Goal: Information Seeking & Learning: Learn about a topic

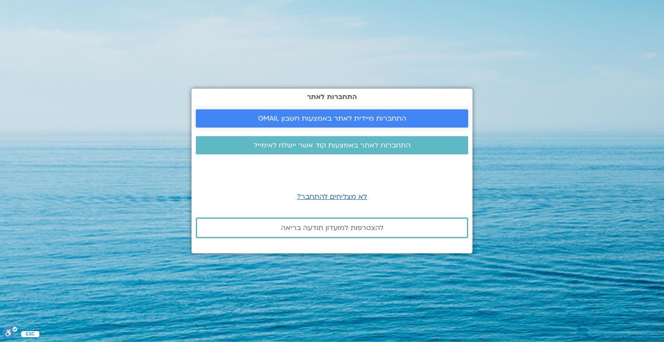
click at [327, 118] on span "התחברות מיידית לאתר באמצעות חשבון GMAIL" at bounding box center [332, 119] width 148 height 8
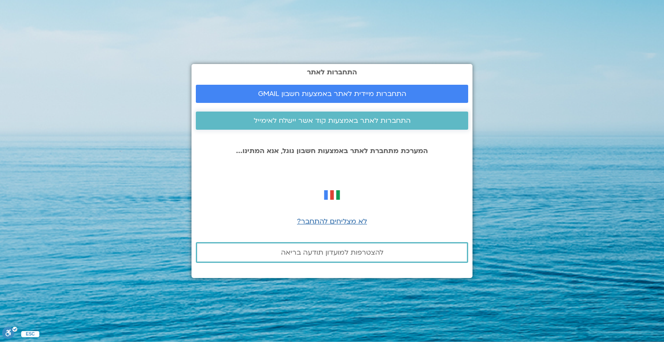
click at [310, 119] on span "התחברות לאתר באמצעות קוד אשר יישלח לאימייל" at bounding box center [332, 121] width 157 height 8
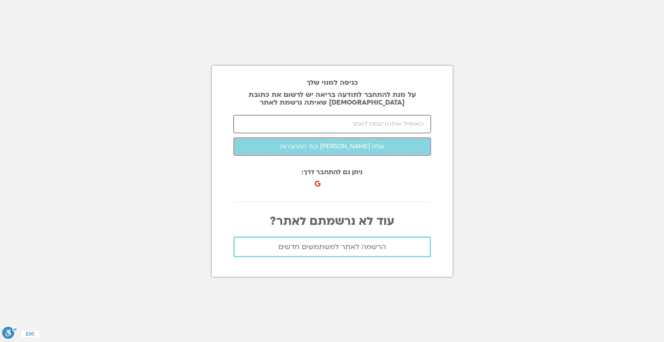
click at [348, 121] on input "email" at bounding box center [333, 124] width 198 height 18
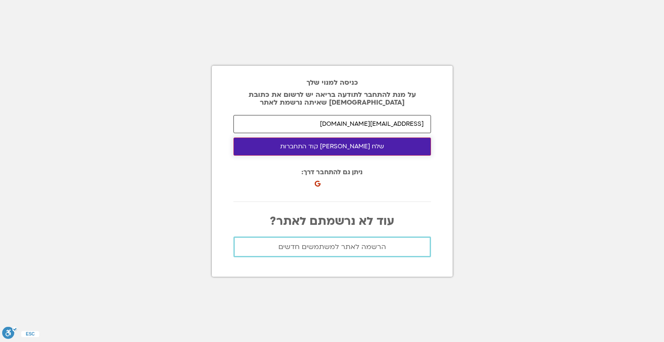
type input "azaban@gmail.com"
click at [322, 151] on button "שלח לי קוד התחברות" at bounding box center [333, 147] width 198 height 18
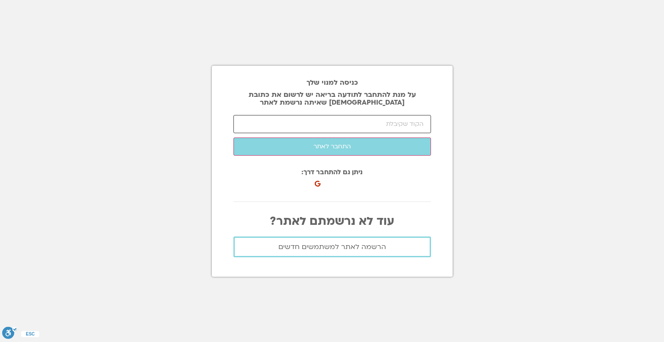
click at [327, 122] on input "number" at bounding box center [333, 124] width 198 height 18
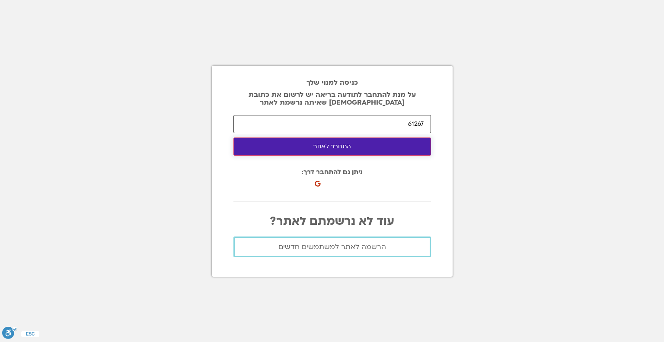
type input "61267"
click at [328, 146] on button "התחבר לאתר" at bounding box center [333, 147] width 198 height 18
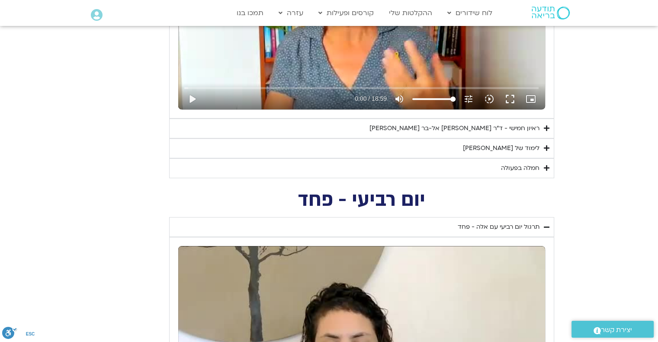
scroll to position [433, 0]
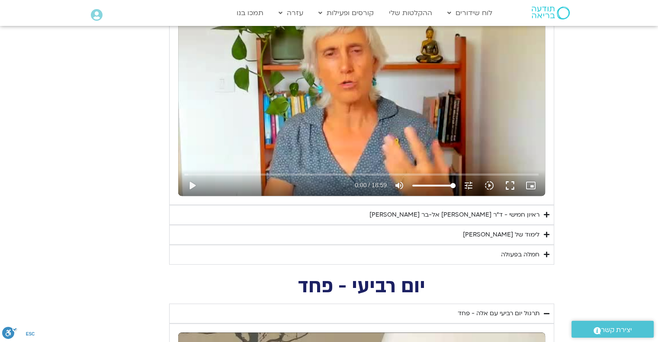
click at [544, 213] on icon "Accordion. Open links with Enter or Space, close with Escape, and navigate with…" at bounding box center [547, 214] width 6 height 6
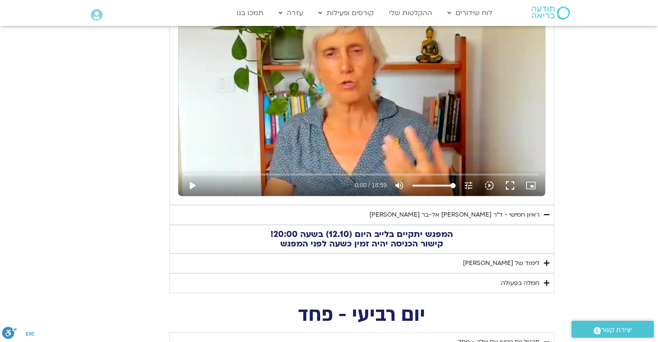
click at [544, 213] on icon "Accordion. Open links with Enter or Space, close with Escape, and navigate with…" at bounding box center [547, 214] width 6 height 6
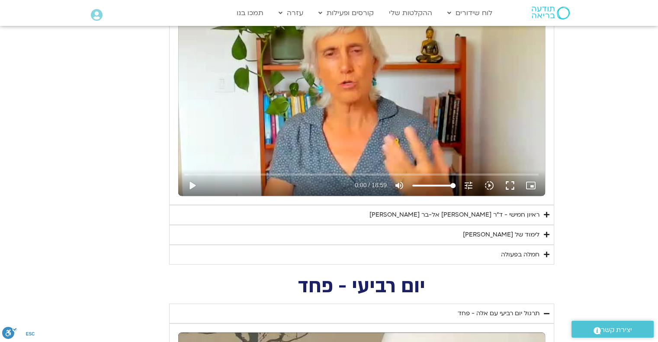
click at [539, 234] on div "לימוד של [PERSON_NAME]" at bounding box center [501, 235] width 77 height 10
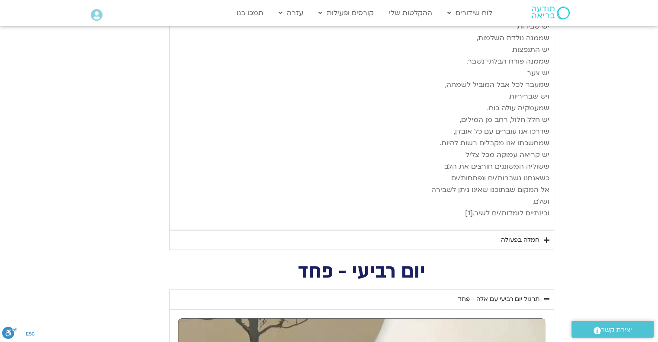
scroll to position [1341, 0]
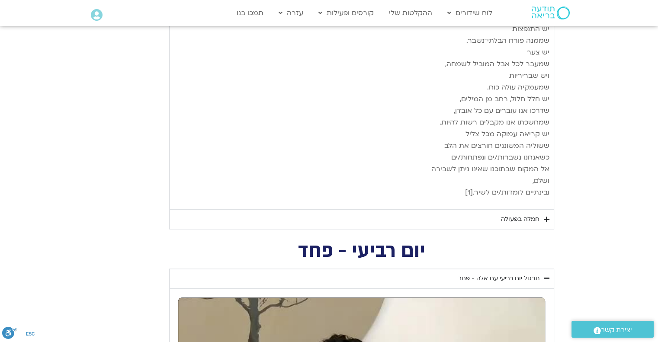
click at [514, 214] on div "חמלה בפעולה" at bounding box center [520, 219] width 38 height 10
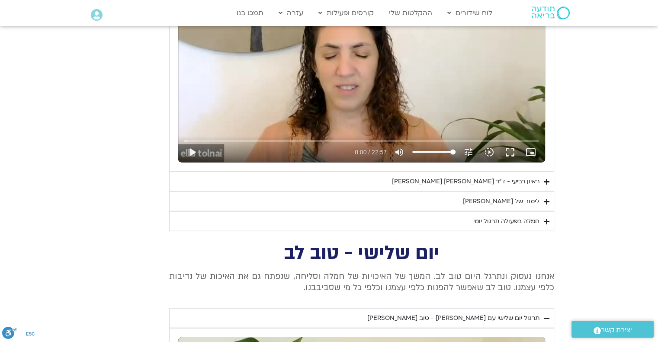
scroll to position [1773, 0]
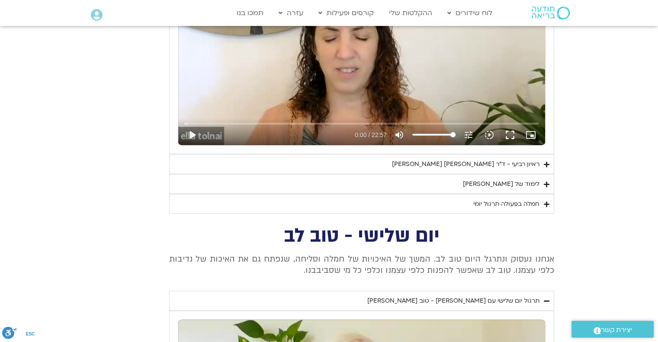
click at [518, 199] on div "חמלה בפעולה תרגול יומי" at bounding box center [506, 204] width 66 height 10
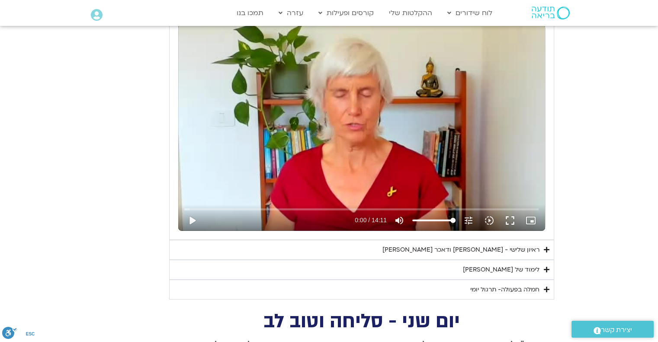
scroll to position [2336, 0]
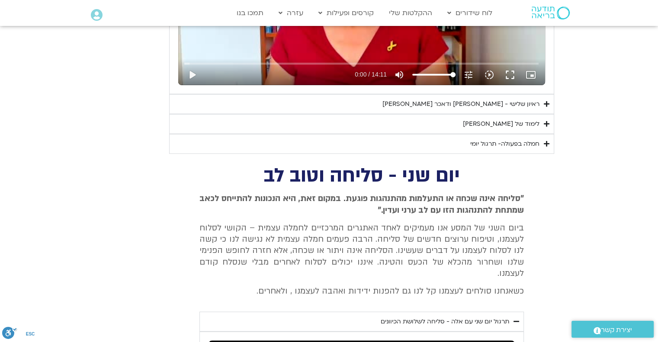
click at [507, 139] on div "חמלה בפעולה- תרגול יומי" at bounding box center [504, 144] width 69 height 10
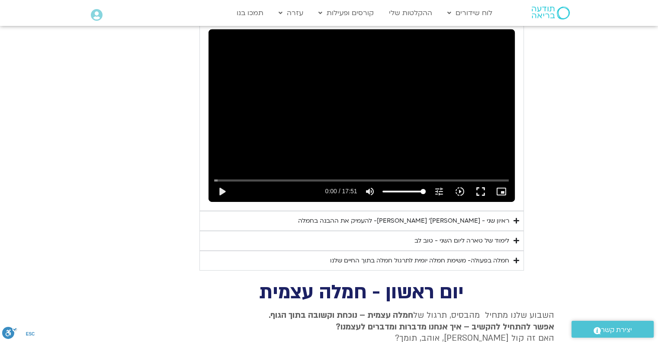
scroll to position [2725, 0]
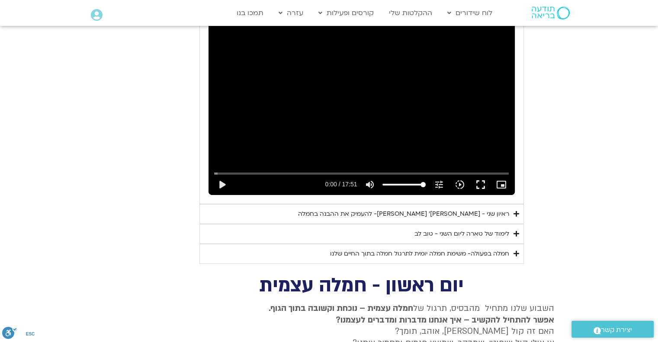
click at [452, 249] on div "חמלה בפעולה- משימת חמלה יומית לתרגול חמלה בתוך החיים שלנו" at bounding box center [419, 254] width 179 height 10
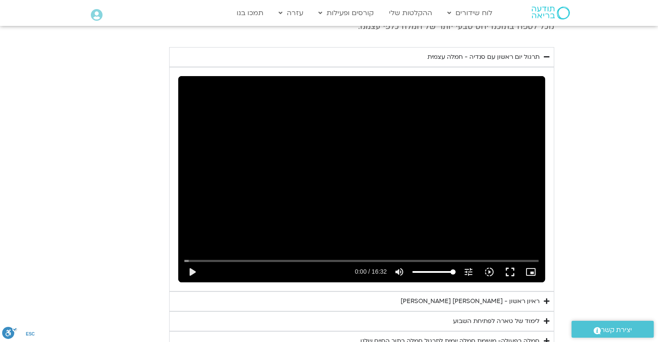
scroll to position [3201, 0]
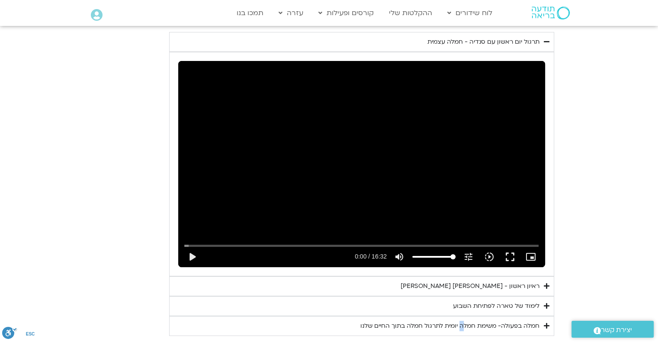
click at [464, 321] on div "חמלה בפעולה- משימת חמלה יומית לתרגול חמלה בתוך החיים שלנו" at bounding box center [449, 326] width 179 height 10
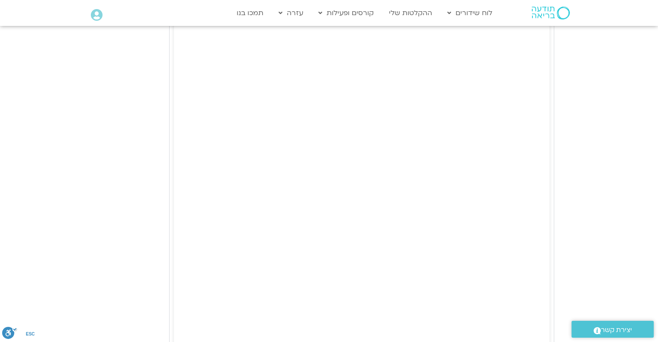
scroll to position [3616, 0]
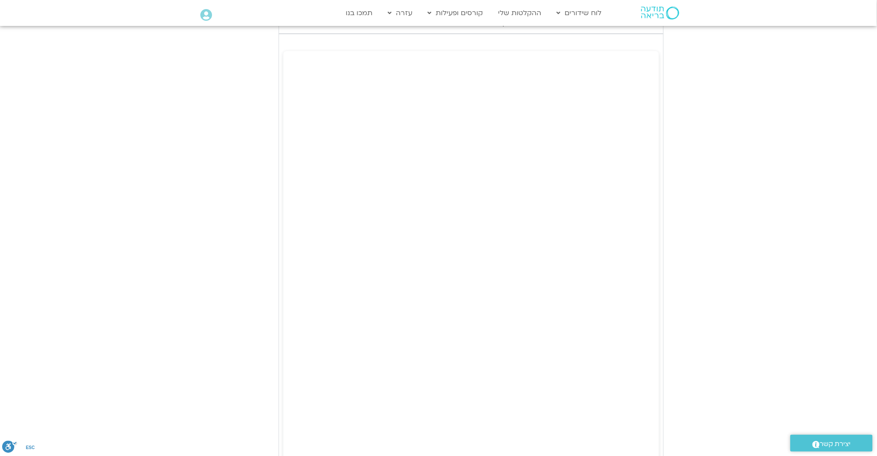
scroll to position [3504, 0]
drag, startPoint x: 128, startPoint y: 118, endPoint x: 138, endPoint y: 66, distance: 52.4
click at [138, 66] on section "יום ראשון - חמלה עצמית השבוע שלנו מתחיל מהבסיס, תרגול של חמלה עצמית – נוכחת וקש…" at bounding box center [438, 96] width 877 height 991
drag, startPoint x: 49, startPoint y: 0, endPoint x: 137, endPoint y: 211, distance: 227.8
click at [137, 211] on section "יום ראשון - חמלה עצמית השבוע שלנו מתחיל מהבסיס, תרגול של חמלה עצמית – נוכחת וקש…" at bounding box center [438, 96] width 877 height 991
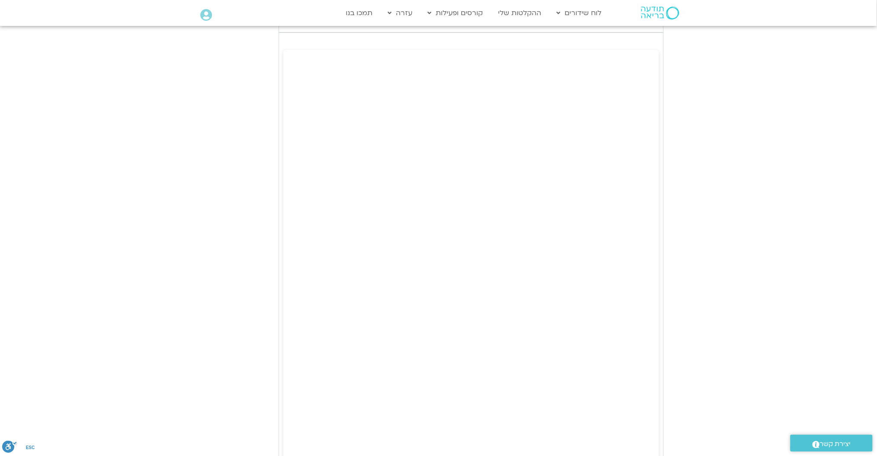
click at [165, 192] on section "יום ראשון - חמלה עצמית השבוע שלנו מתחיל מהבסיס, תרגול של חמלה עצמית – נוכחת וקש…" at bounding box center [438, 96] width 877 height 991
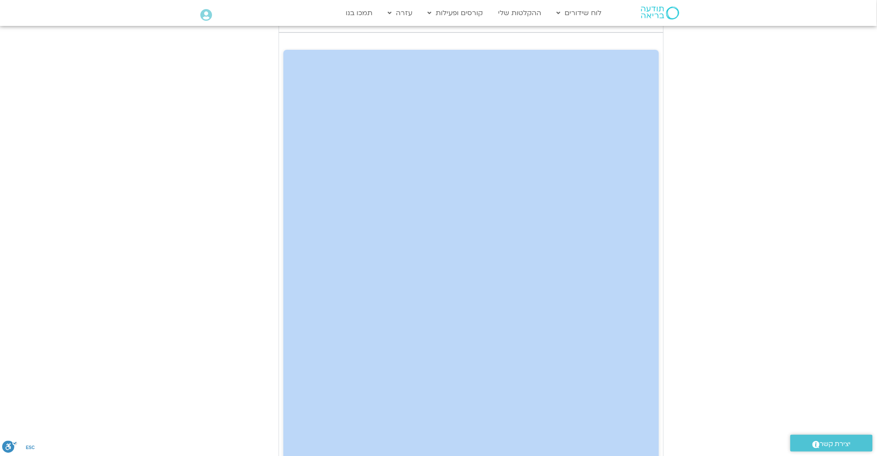
click at [167, 192] on section "יום ראשון - חמלה עצמית השבוע שלנו מתחיל מהבסיס, תרגול של חמלה עצמית – נוכחת וקש…" at bounding box center [438, 96] width 877 height 991
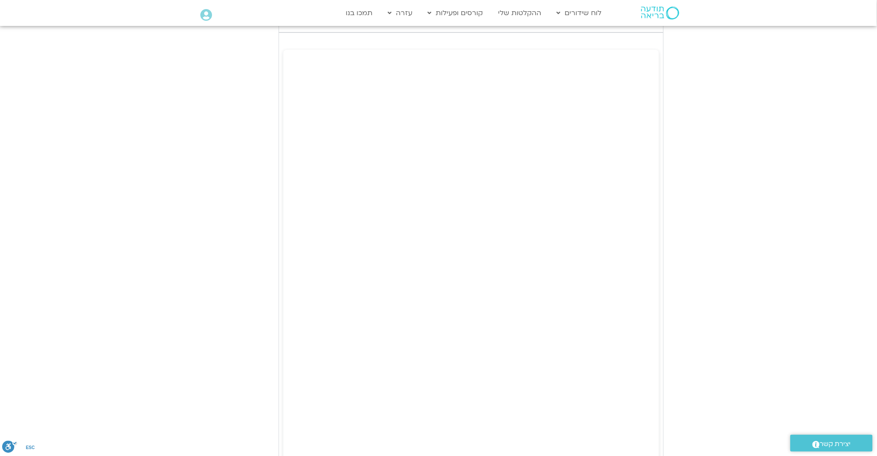
drag, startPoint x: 203, startPoint y: 150, endPoint x: 732, endPoint y: 197, distance: 530.7
click at [732, 197] on section "יום ראשון - חמלה עצמית השבוע שלנו מתחיל מהבסיס, תרגול של חמלה עצמית – נוכחת וקש…" at bounding box center [438, 96] width 877 height 991
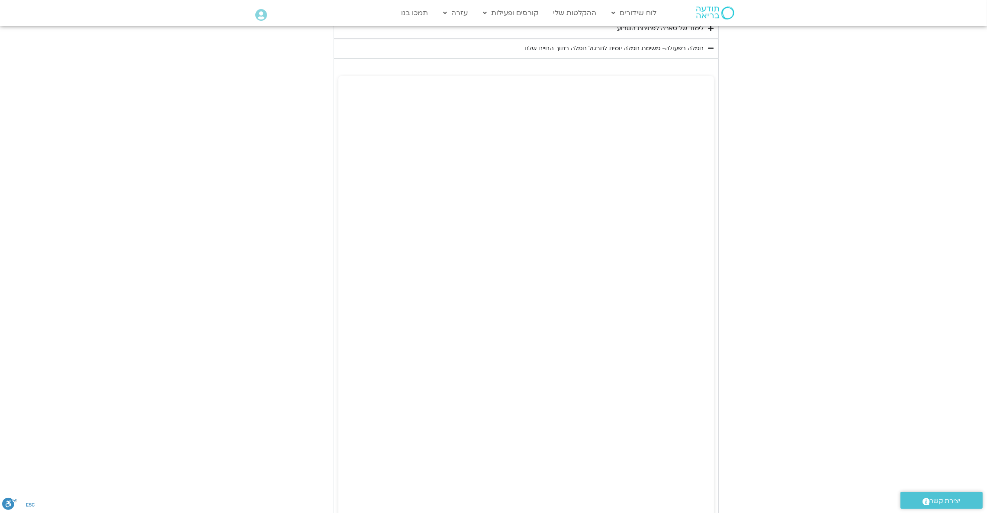
click at [910, 128] on section "יום ראשון - חמלה עצמית השבוע שלנו מתחיל מהבסיס, תרגול של חמלה עצמית – נוכחת וקש…" at bounding box center [493, 122] width 987 height 991
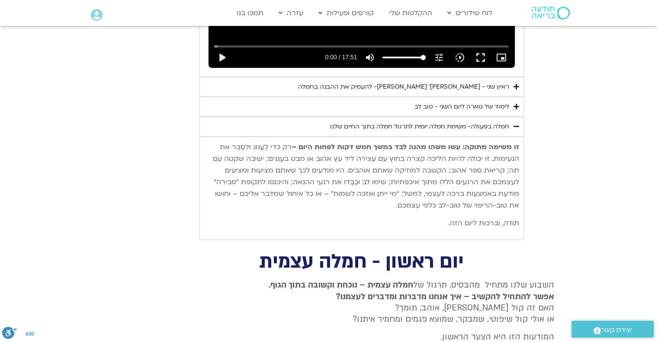
scroll to position [2851, 0]
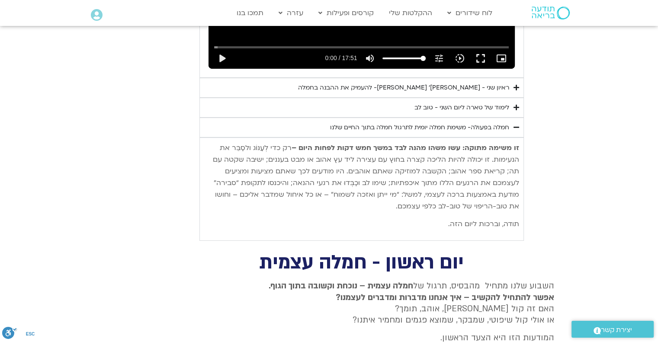
drag, startPoint x: 462, startPoint y: 97, endPoint x: 425, endPoint y: 155, distance: 69.2
click at [425, 155] on p "זו משימה מתוקה: עשו משהו מהנה לבד במשך חמש דקות לפחות היום – רק כדי לְעַנּוֹג ו…" at bounding box center [361, 177] width 315 height 70
copy p "עשו משהו מהנה לבד במשך חמש דקות לפחות היום – רק כדי לְעַנּוֹג ולסַבֵּר את הנעימ…"
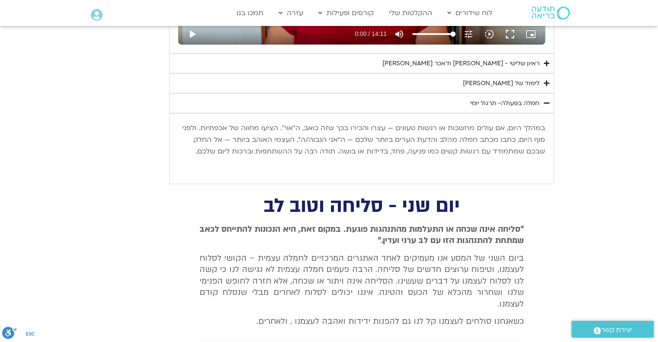
scroll to position [2375, 0]
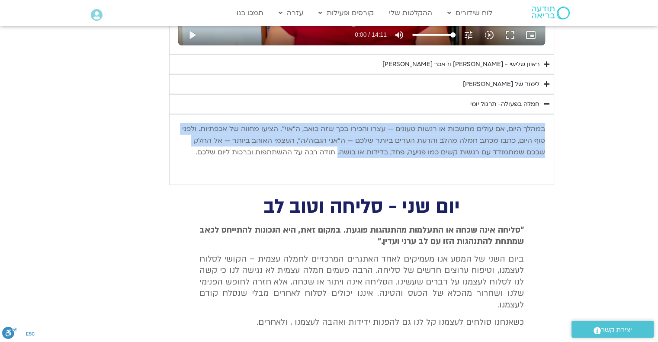
drag, startPoint x: 545, startPoint y: 91, endPoint x: 340, endPoint y: 116, distance: 205.7
click at [340, 123] on p "במהלך היום, אם עולים מחשבות או רגשות טעונים — עצרו והכירו בכך שזה כואב, ה“אוי”.…" at bounding box center [361, 140] width 367 height 35
copy p "במהלך היום, אם עולים מחשבות או רגשות טעונים — עצרו והכירו בכך שזה כואב, ה“אוי”.…"
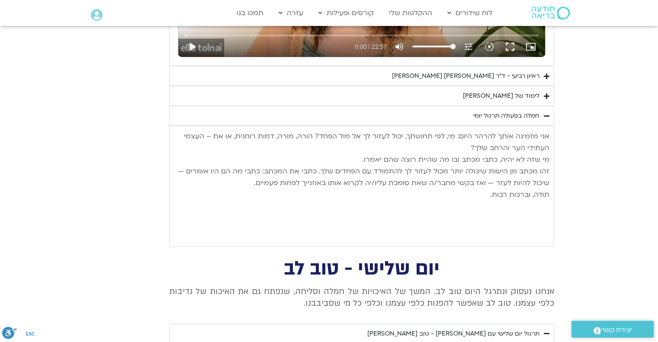
scroll to position [1856, 0]
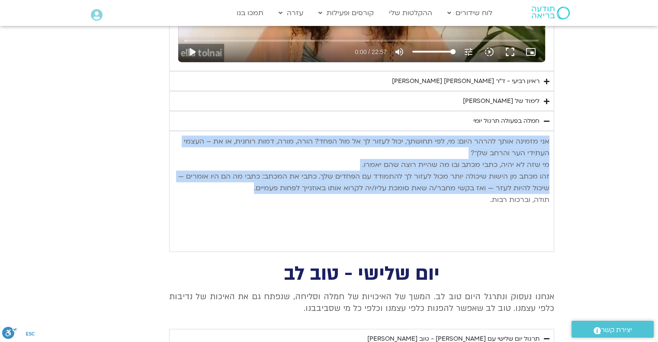
drag, startPoint x: 548, startPoint y: 104, endPoint x: 247, endPoint y: 153, distance: 305.8
click at [247, 153] on p "אני מזמינה אותך להרהר היום: מי, לפי תחושתך, יכול לעזור לך אל [PERSON_NAME] הפחד…" at bounding box center [361, 171] width 375 height 70
copy p "אני מזמינה אותך להרהר היום: מי, לפי תחושתך, יכול לעזור לך אל [PERSON_NAME] הפחד…"
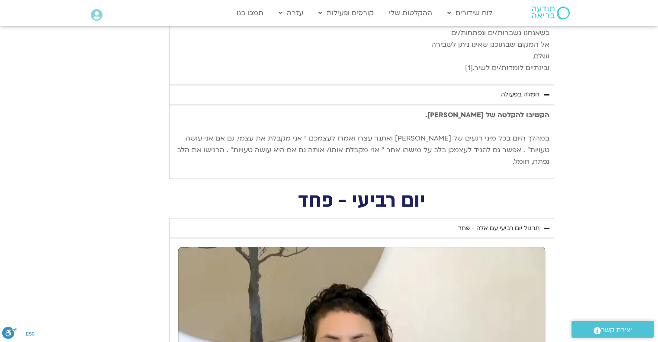
scroll to position [1424, 0]
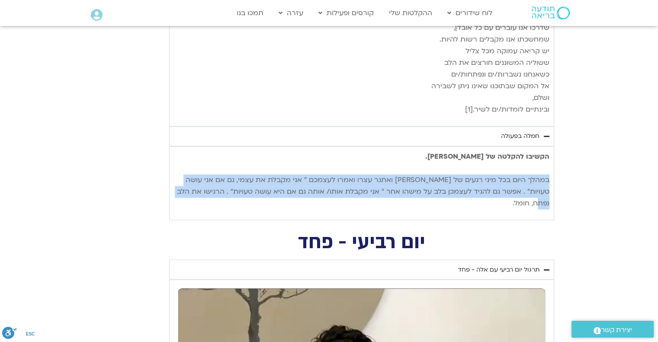
drag, startPoint x: 548, startPoint y: 155, endPoint x: 200, endPoint y: 166, distance: 348.8
click at [200, 166] on p "הקשיבו להקלטה של [PERSON_NAME]. במהלך היום בכל מיני רגעים של [PERSON_NAME] ואתג…" at bounding box center [361, 180] width 375 height 58
copy p "במהלך היום בכל מיני רגעים של [PERSON_NAME] ואתגר עצרו ואמרו לעצמכם ״ אני מקבלת …"
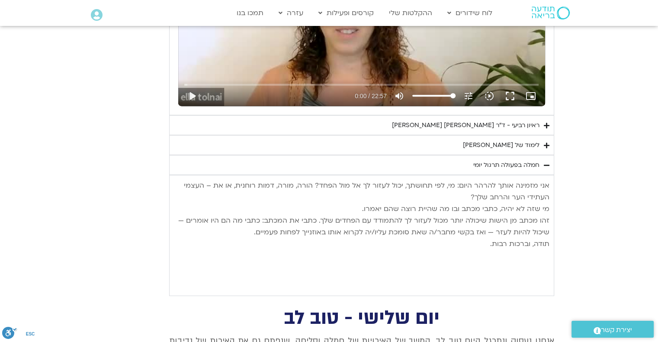
scroll to position [1817, 0]
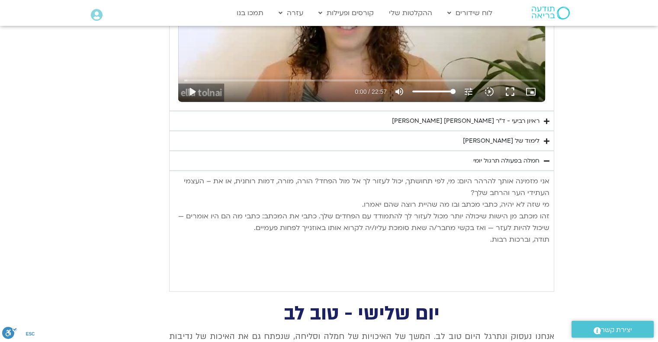
click at [547, 138] on icon "Accordion. Open links with Enter or Space, close with Escape, and navigate with…" at bounding box center [547, 141] width 6 height 6
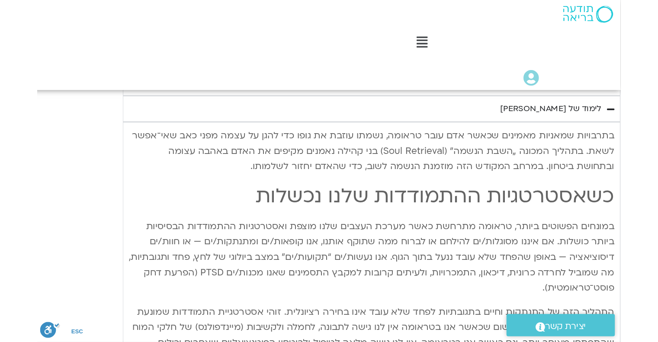
scroll to position [649, 0]
